Goal: Task Accomplishment & Management: Manage account settings

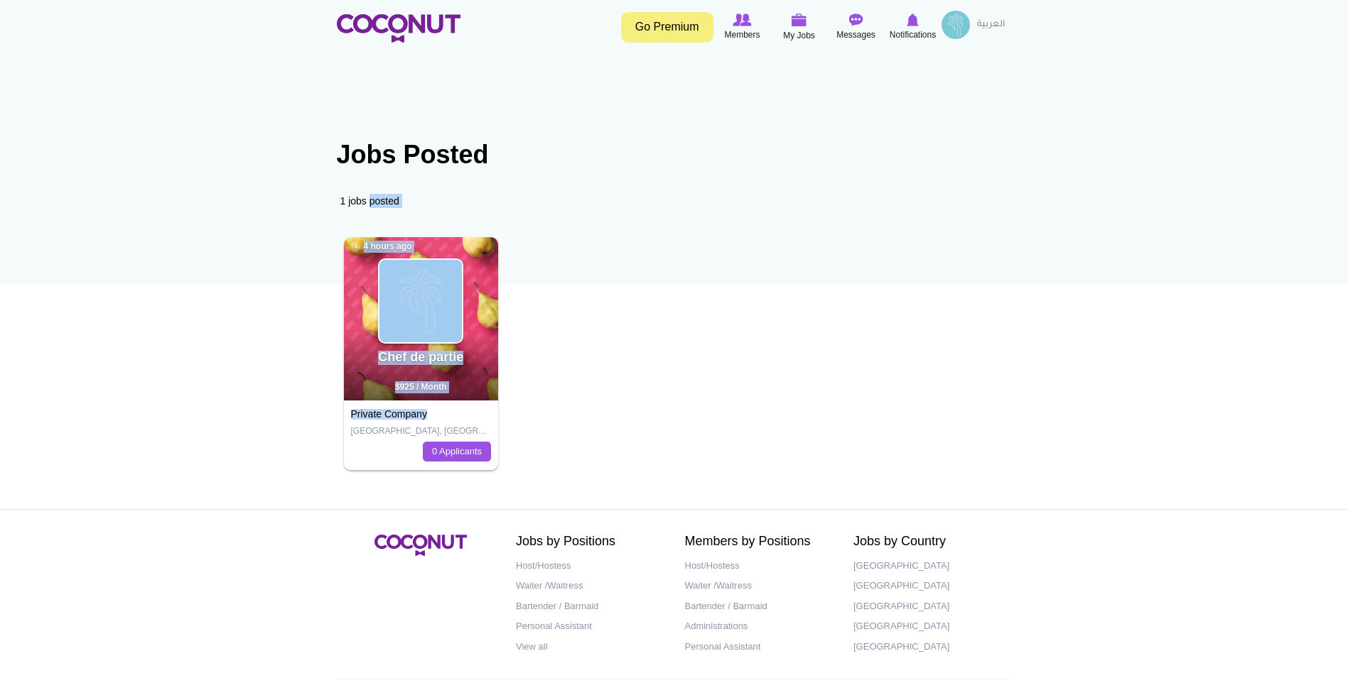
drag, startPoint x: 433, startPoint y: 413, endPoint x: 331, endPoint y: 413, distance: 102.3
click at [331, 413] on section "Jobs Posted 1 jobs posted Chef de partie 4 hours ago $925 / Month Private Compa…" at bounding box center [674, 287] width 696 height 379
drag, startPoint x: 331, startPoint y: 413, endPoint x: 325, endPoint y: 422, distance: 10.7
click at [325, 422] on body "Toggle navigation Go Premium Members My Jobs Post a Job Messages Notifications …" at bounding box center [674, 369] width 1348 height 739
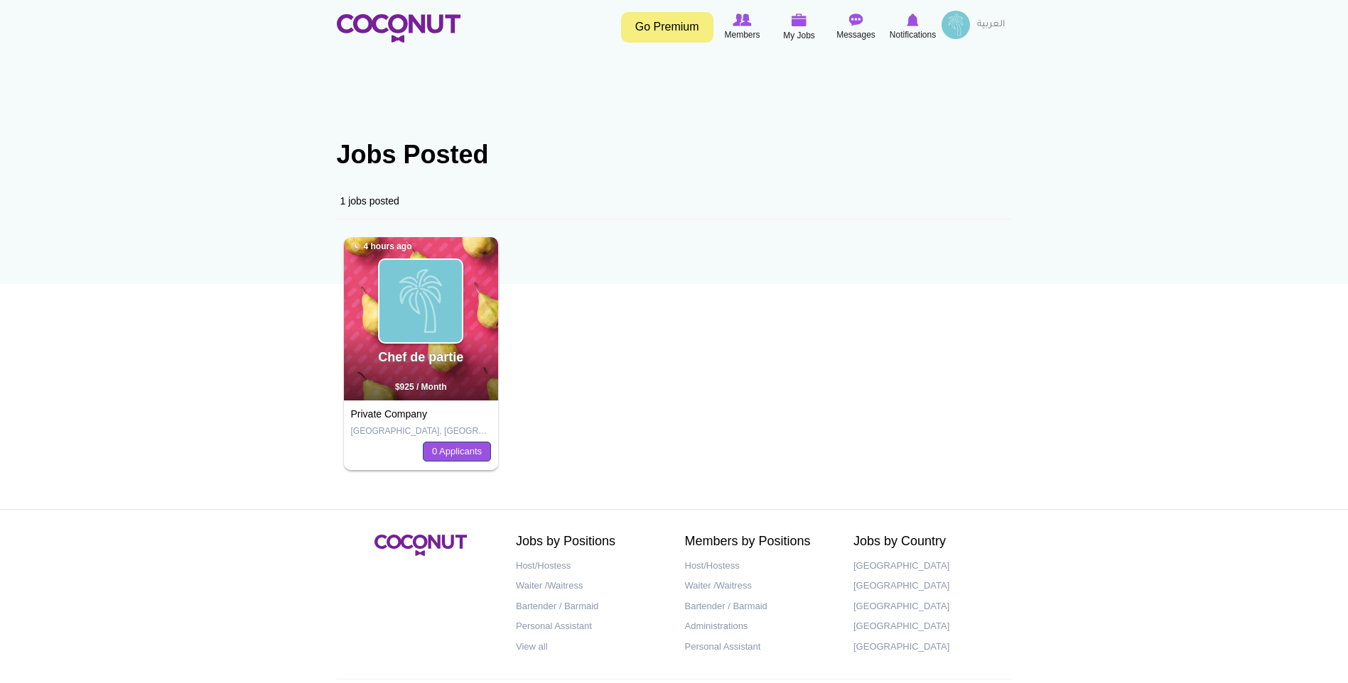
click at [458, 453] on link "0 Applicants" at bounding box center [457, 452] width 68 height 20
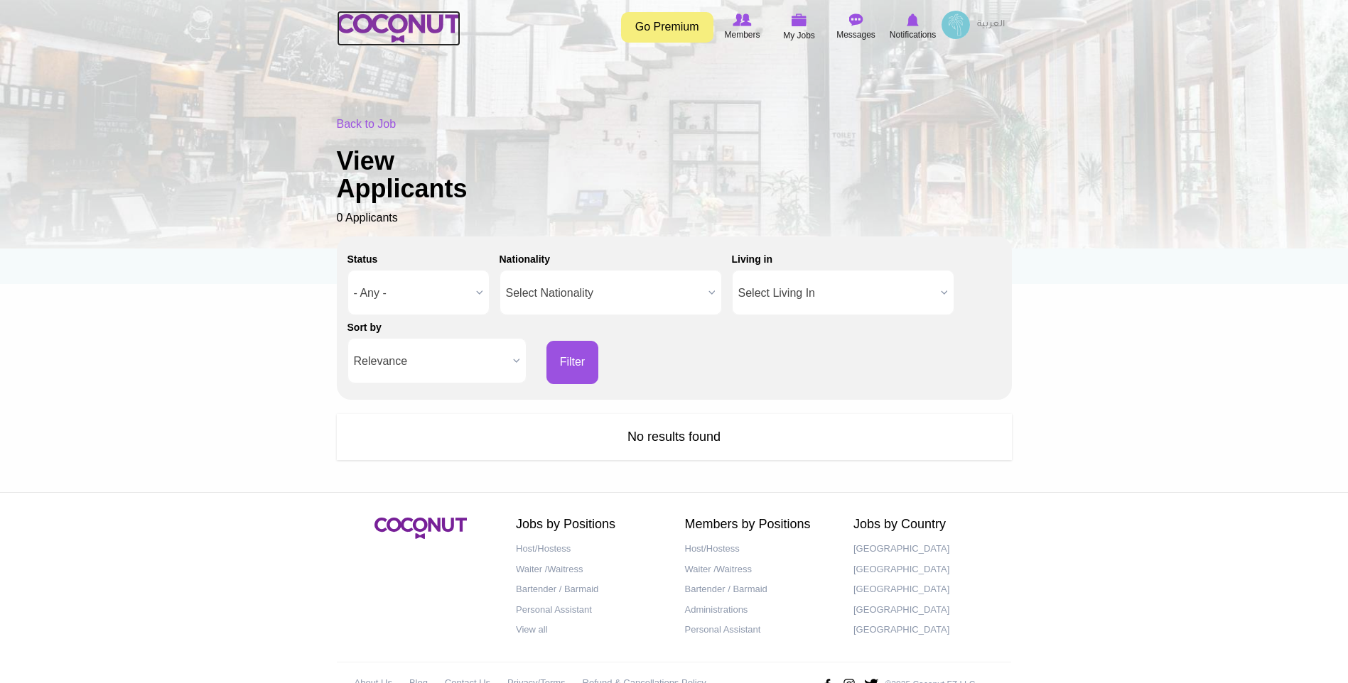
click at [418, 25] on img at bounding box center [399, 28] width 124 height 28
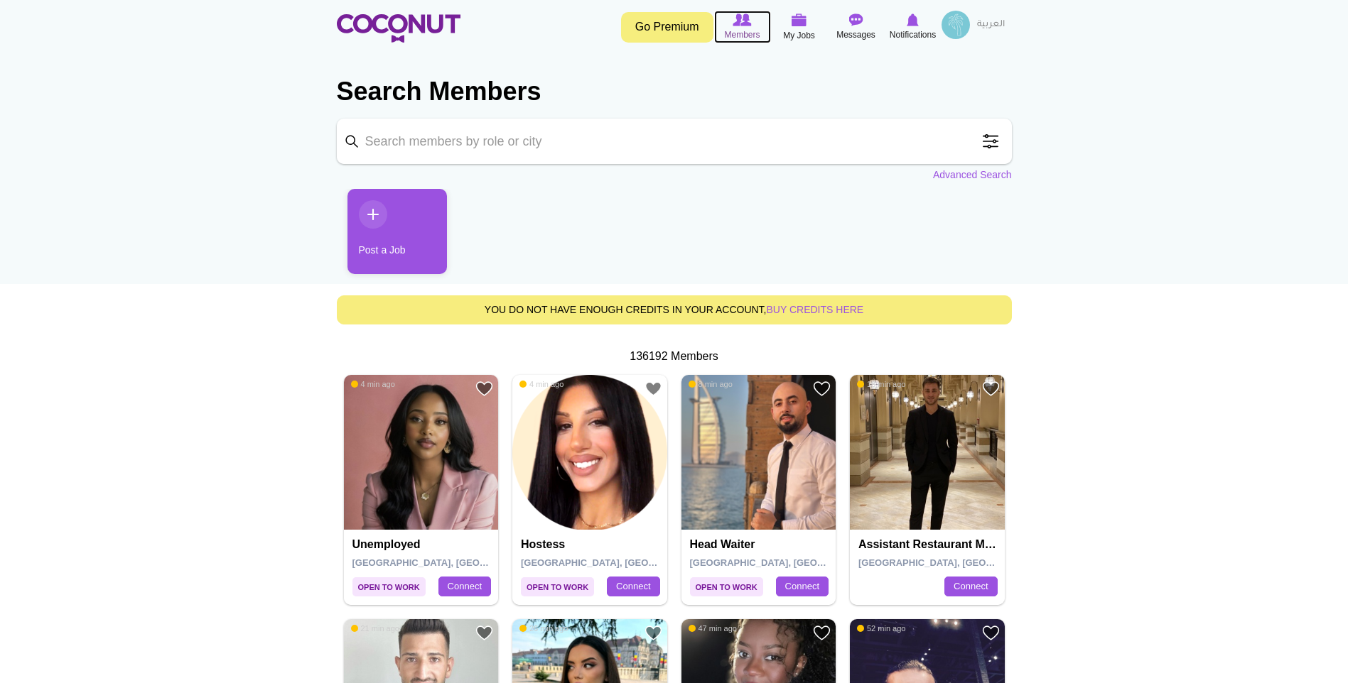
click at [735, 20] on img at bounding box center [741, 19] width 18 height 13
